Goal: Navigation & Orientation: Go to known website

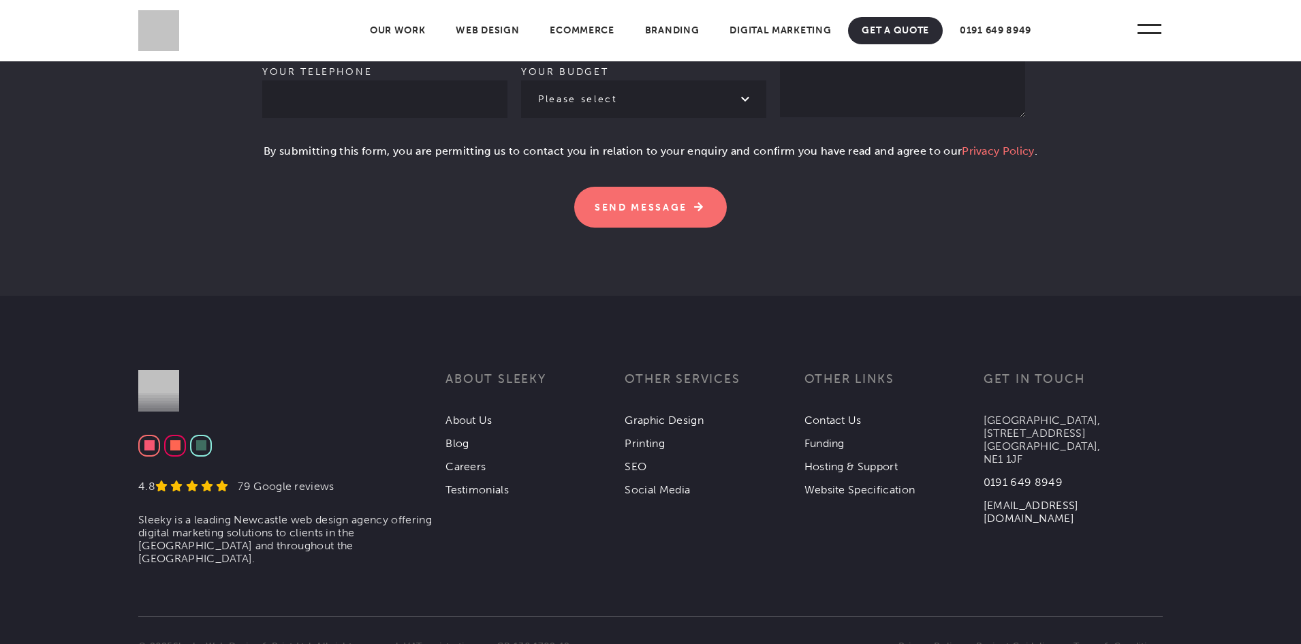
scroll to position [4223, 0]
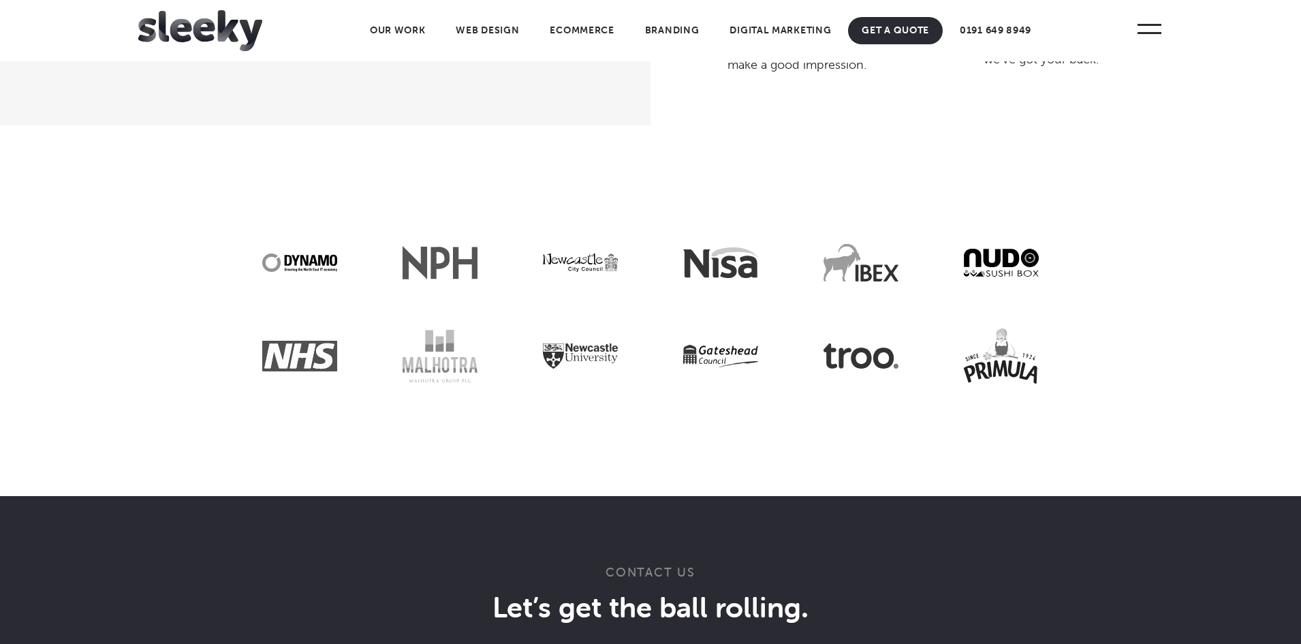
scroll to position [3332, 0]
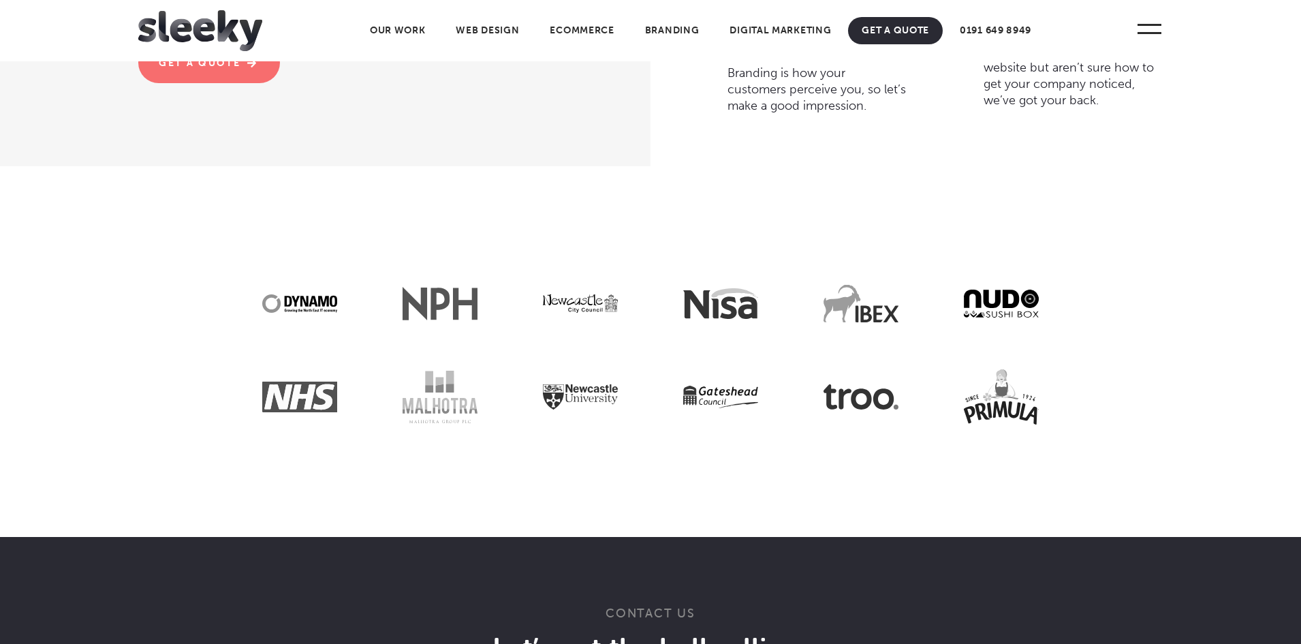
scroll to position [3296, 0]
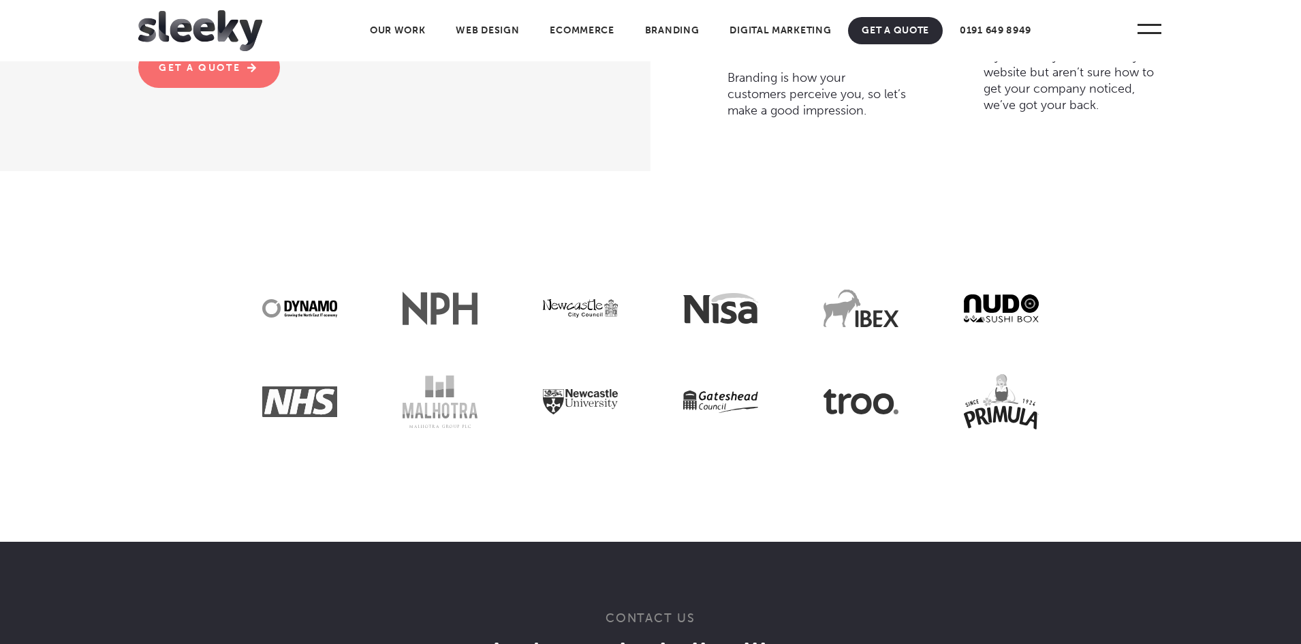
click at [251, 23] on img at bounding box center [200, 30] width 124 height 41
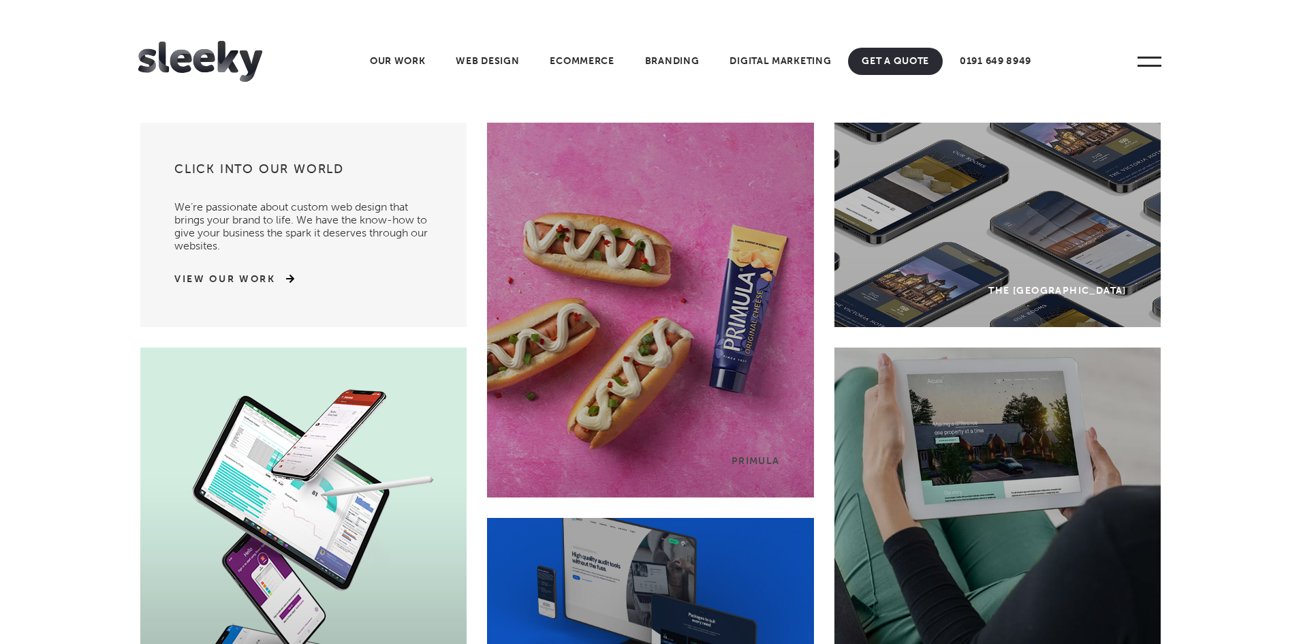
drag, startPoint x: 1300, startPoint y: 0, endPoint x: 1050, endPoint y: 17, distance: 251.3
click at [1050, 17] on header "Home Our Work What We Do Web Design Ecommerce Branding Digital Marketing Other …" at bounding box center [650, 61] width 1301 height 123
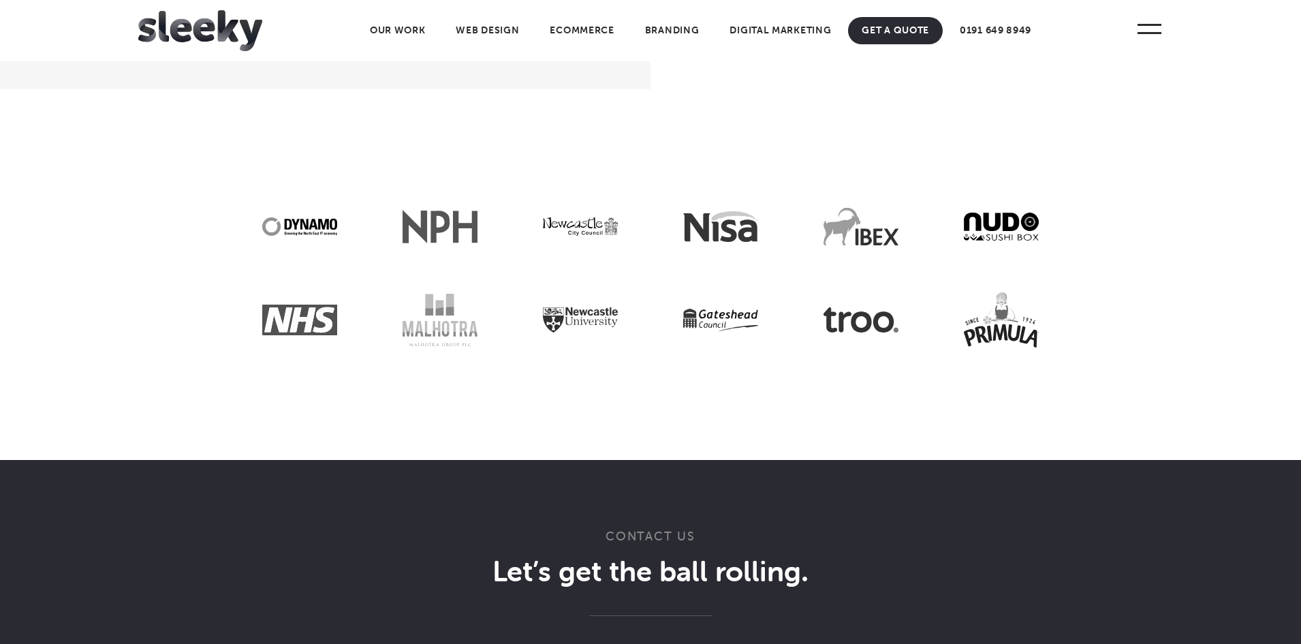
scroll to position [3368, 0]
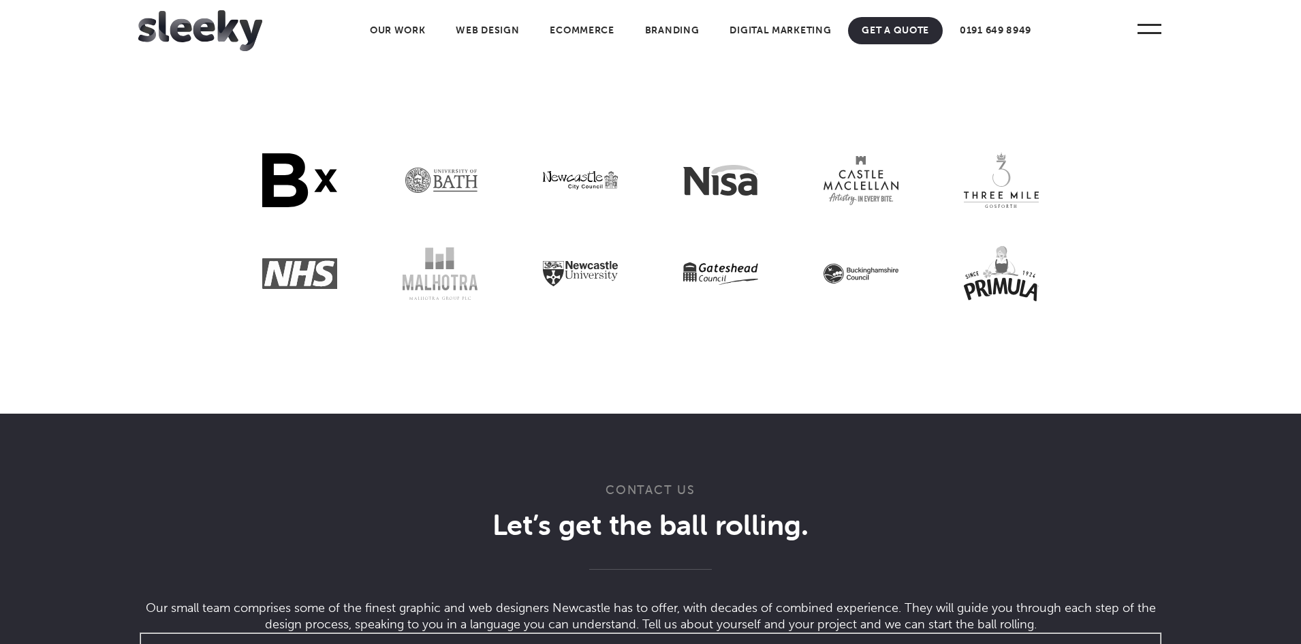
scroll to position [3414, 0]
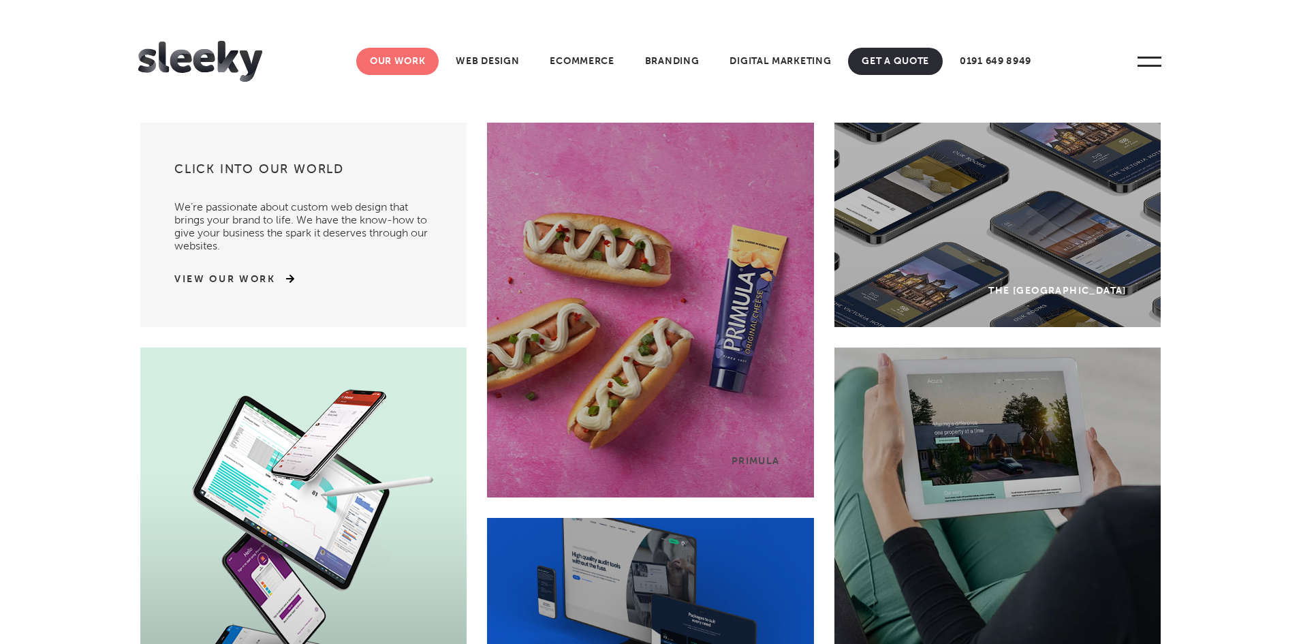
click at [411, 51] on link "Our Work" at bounding box center [397, 61] width 83 height 27
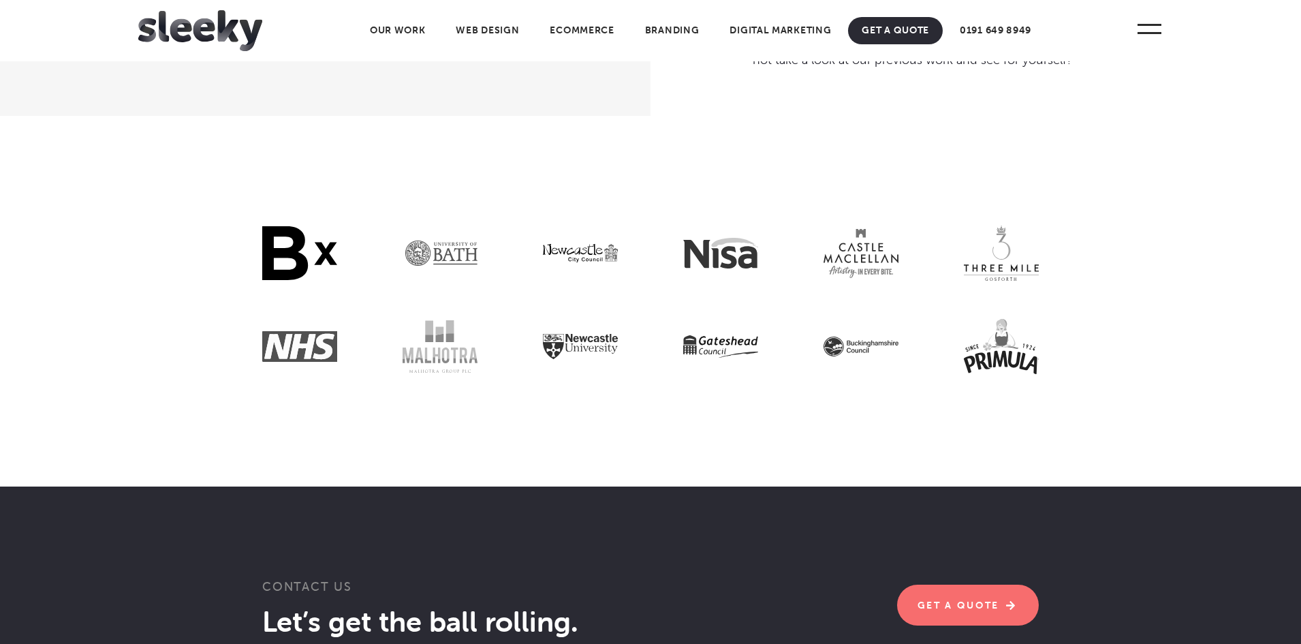
scroll to position [4867, 0]
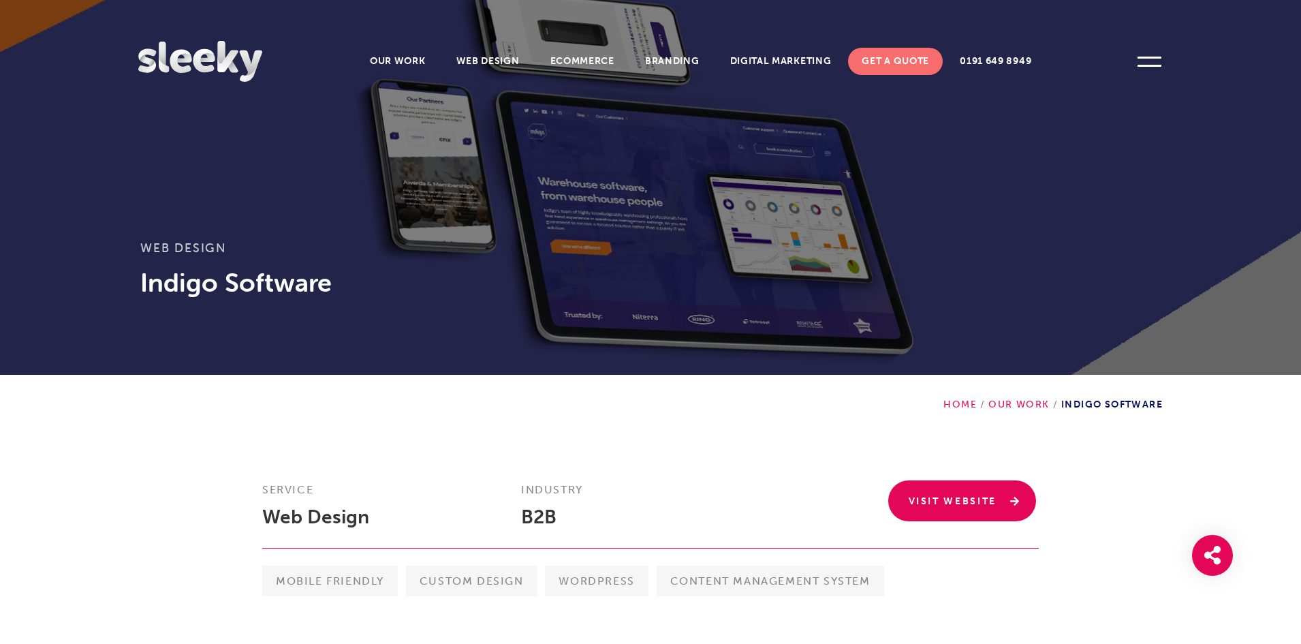
click at [929, 495] on link "Visit Website" at bounding box center [962, 500] width 149 height 41
